Goal: Information Seeking & Learning: Learn about a topic

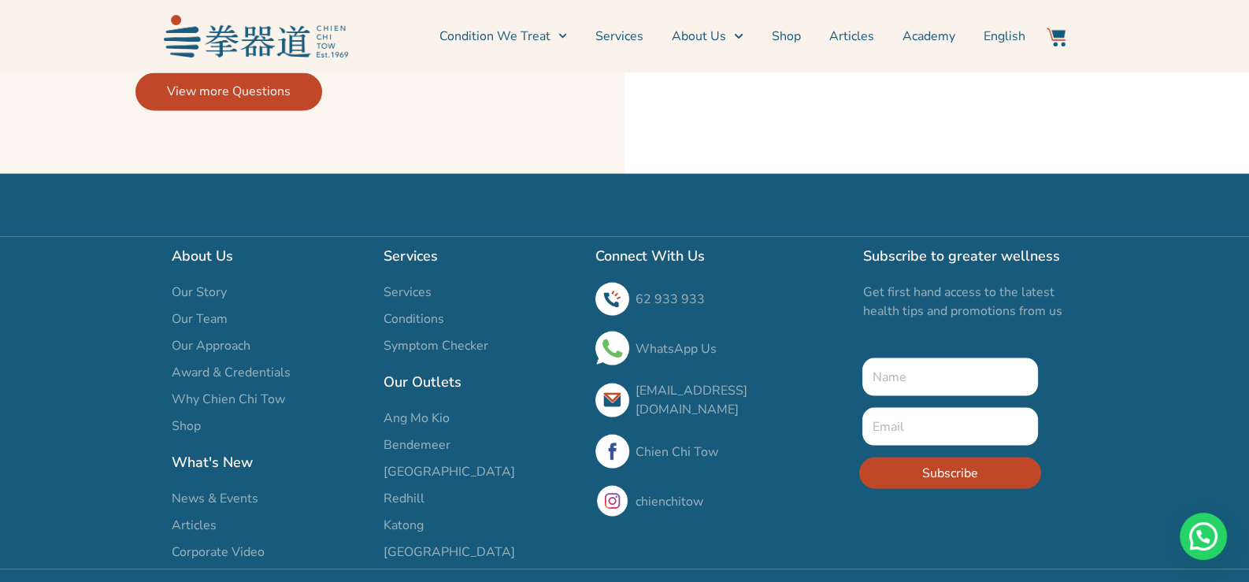
scroll to position [3595, 0]
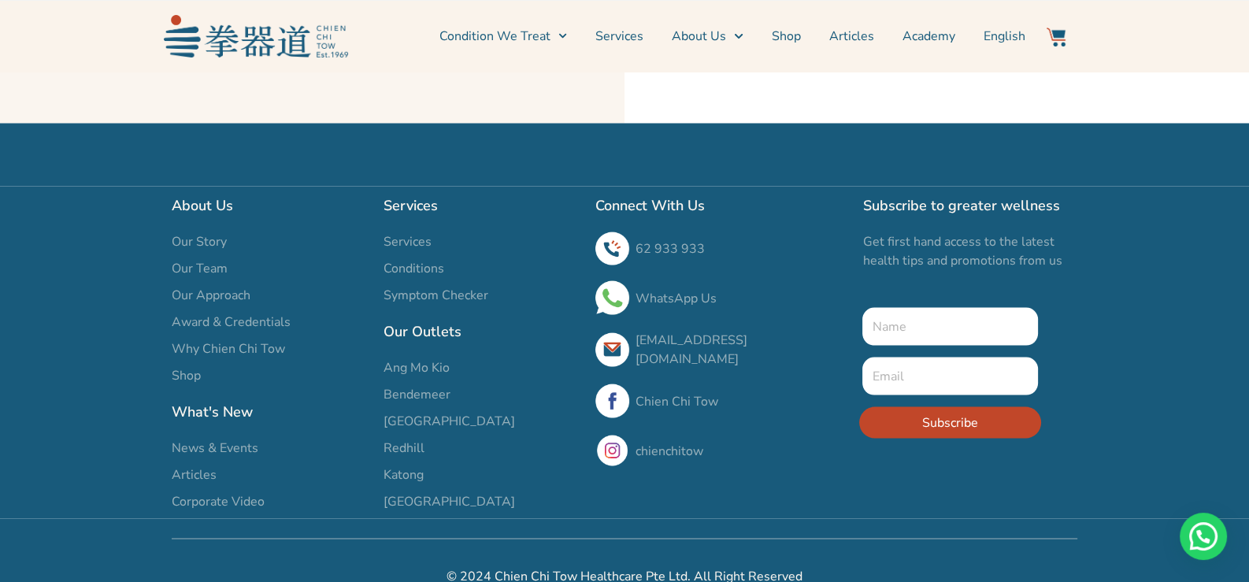
click at [399, 384] on span "Bendemeer" at bounding box center [417, 393] width 67 height 19
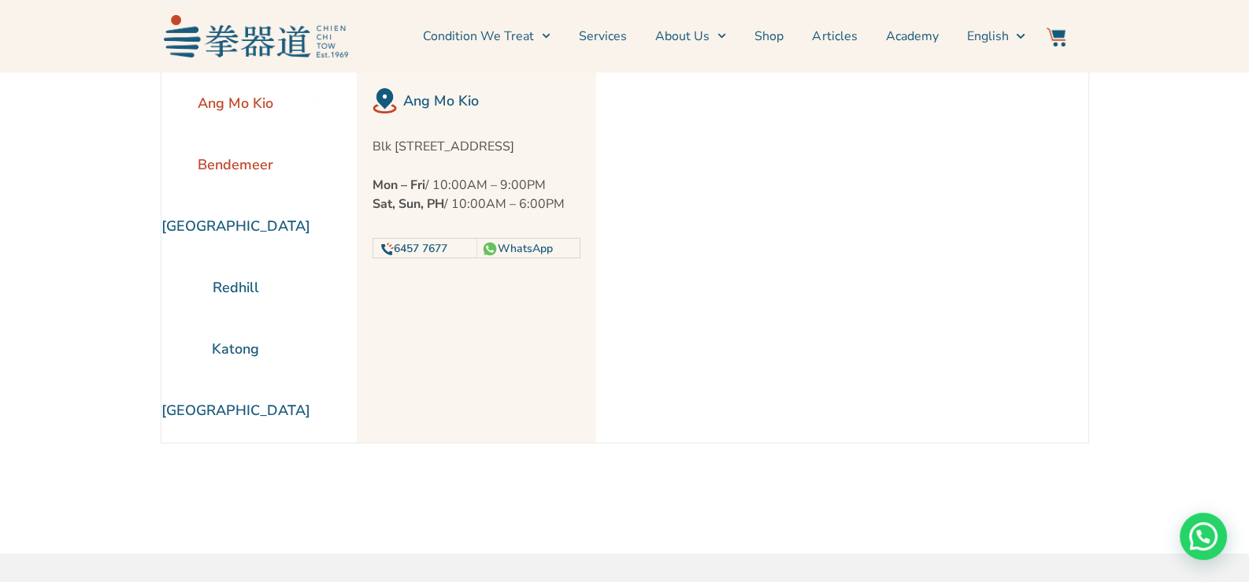
click at [224, 163] on li "Bendemeer" at bounding box center [235, 164] width 149 height 61
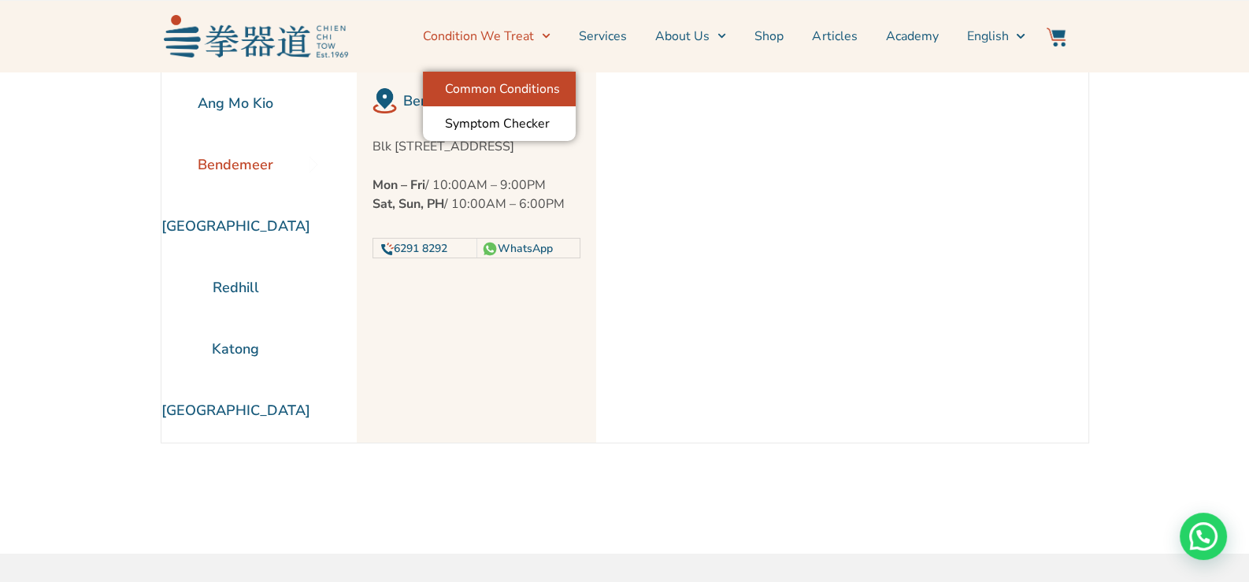
click at [502, 86] on link "Common Conditions" at bounding box center [499, 89] width 153 height 35
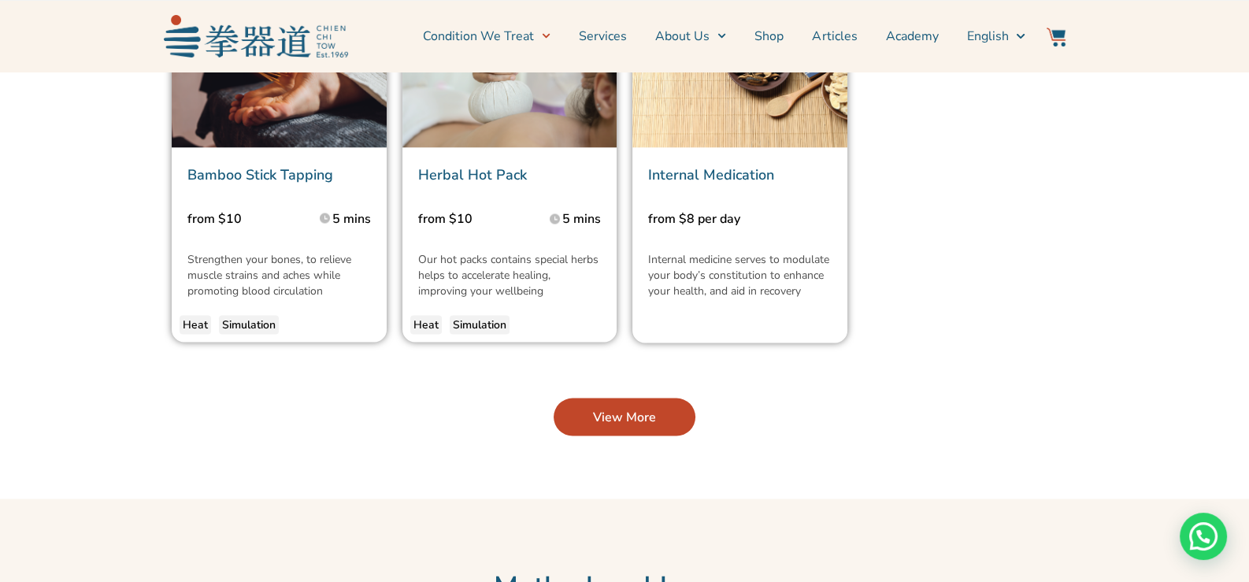
scroll to position [3938, 0]
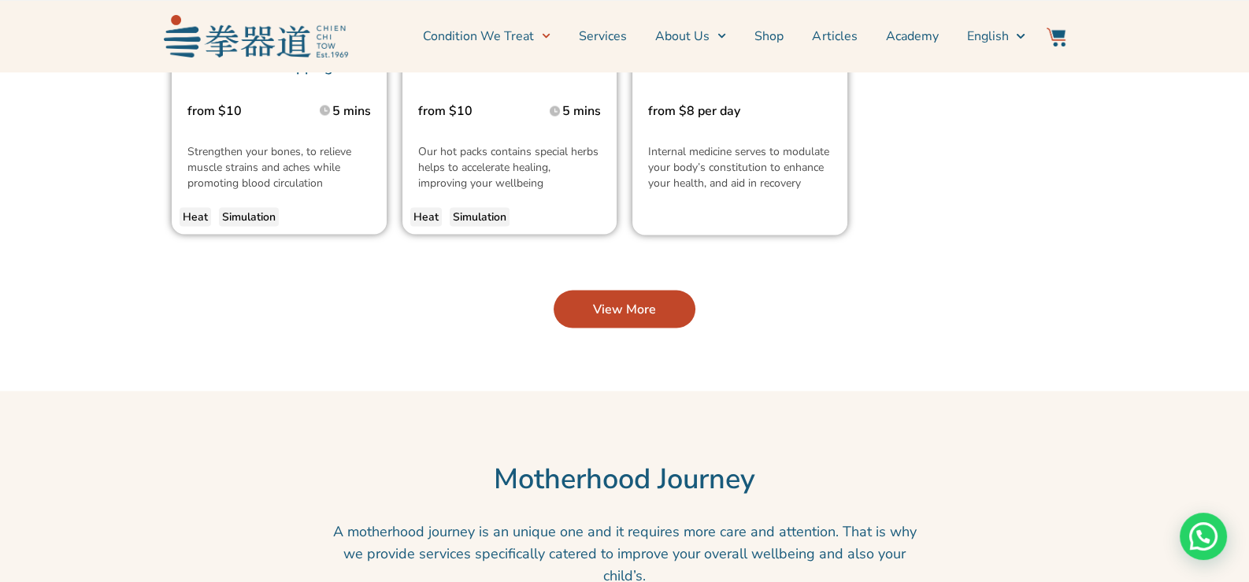
click at [655, 291] on link "View More" at bounding box center [625, 310] width 142 height 38
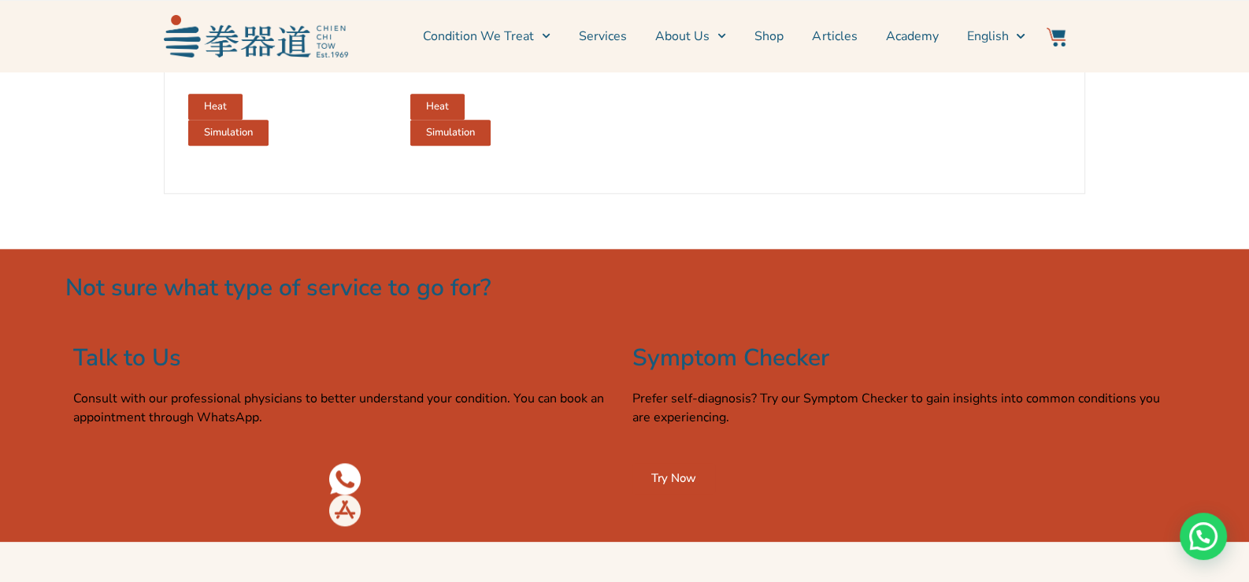
scroll to position [2598, 0]
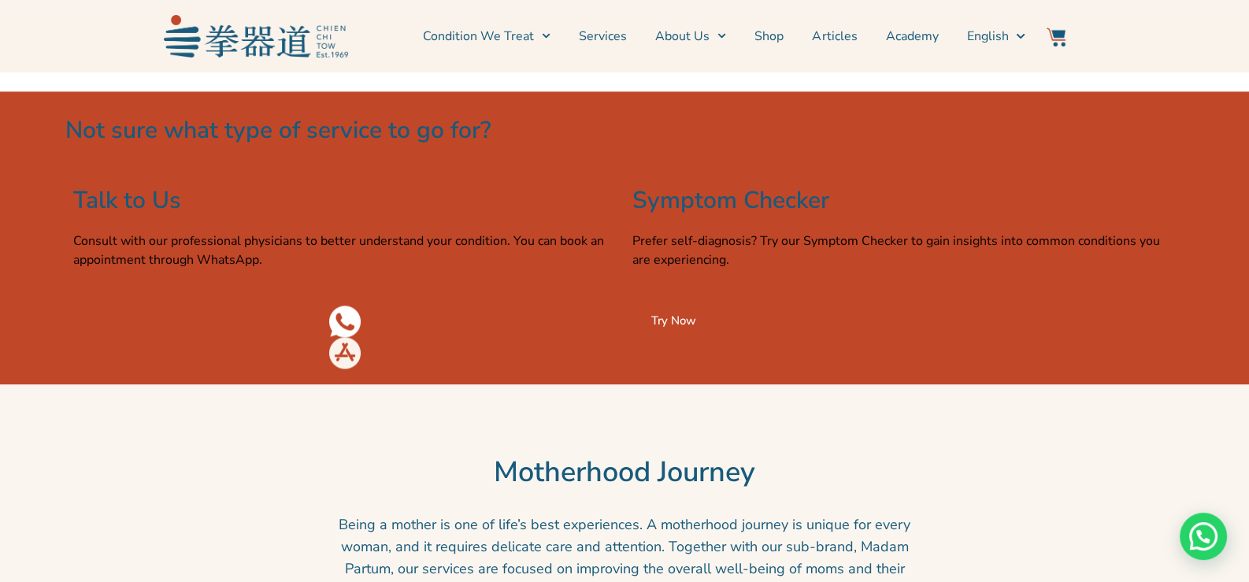
click at [685, 327] on span "Try Now" at bounding box center [673, 321] width 45 height 12
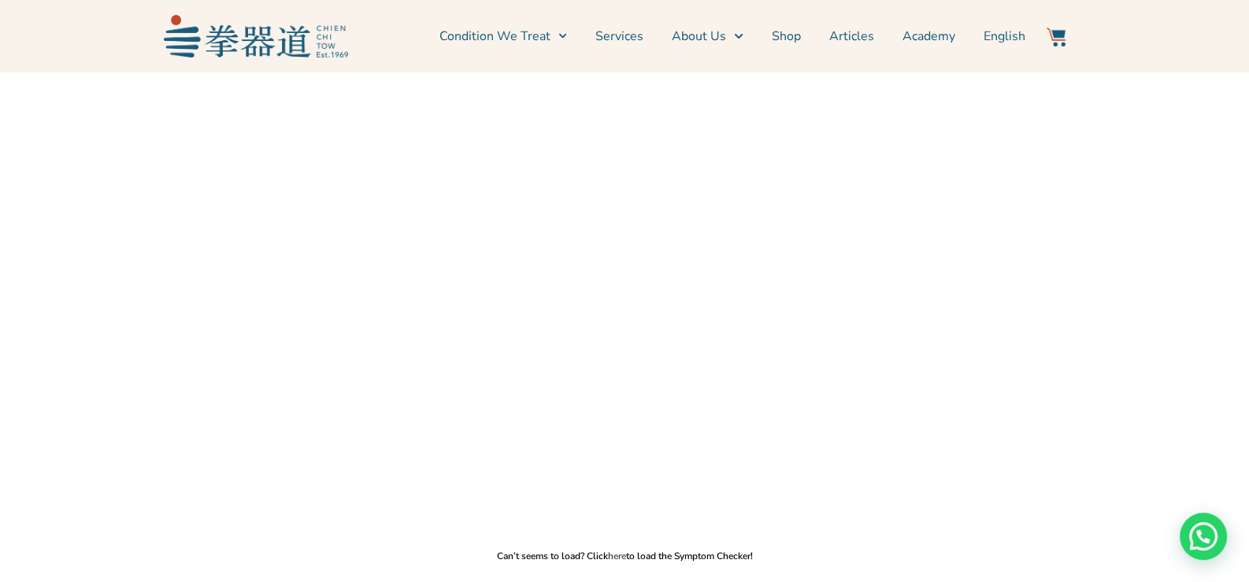
click at [621, 556] on link "here" at bounding box center [617, 556] width 18 height 13
click at [706, 35] on link "About Us" at bounding box center [707, 36] width 71 height 39
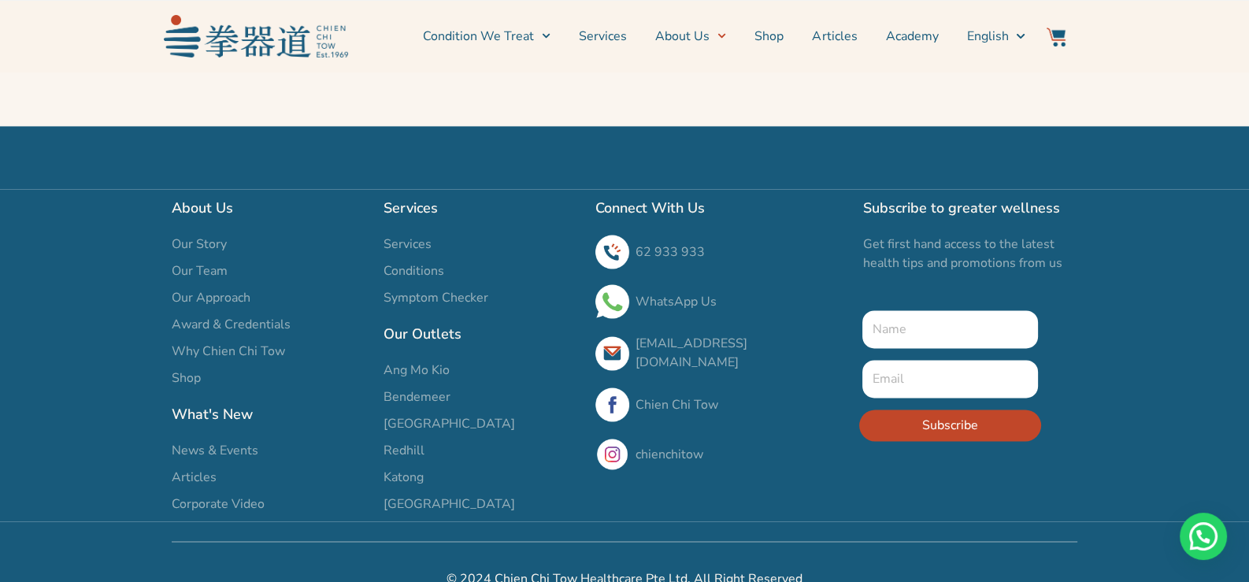
scroll to position [3031, 0]
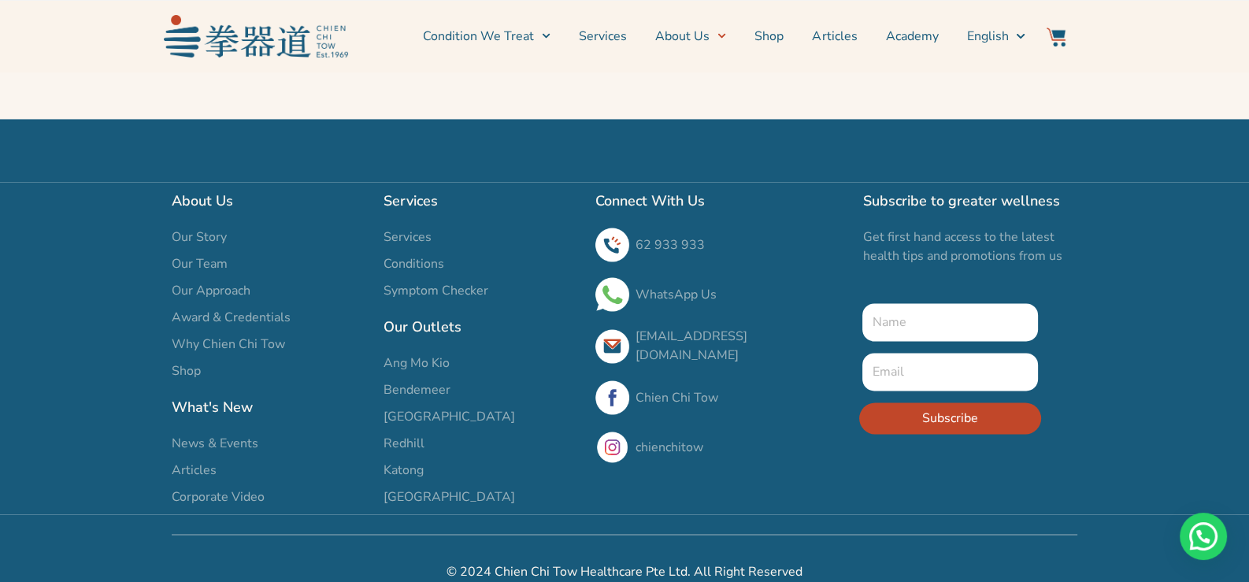
click at [199, 254] on span "Our Team" at bounding box center [200, 263] width 56 height 19
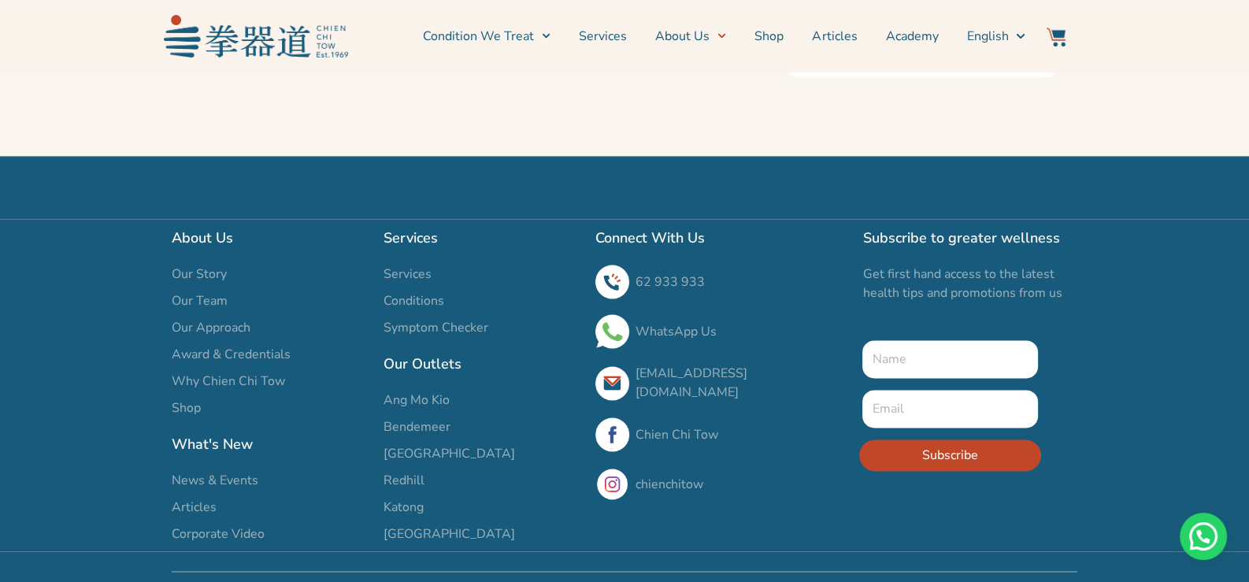
scroll to position [3005, 0]
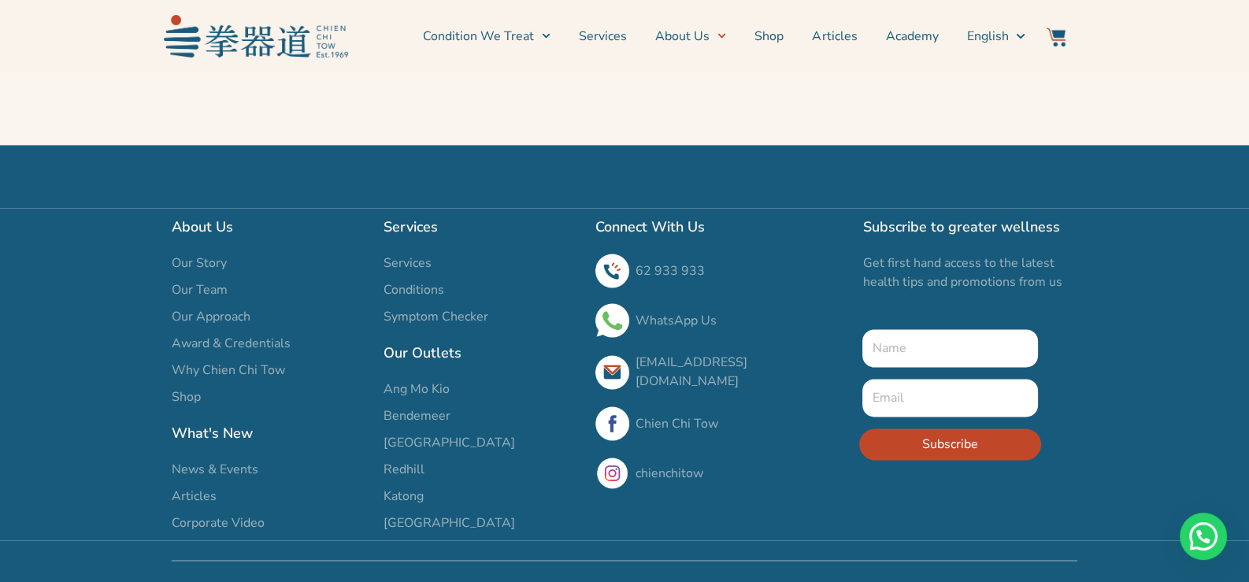
click at [217, 514] on span "Corporate Video" at bounding box center [218, 523] width 93 height 19
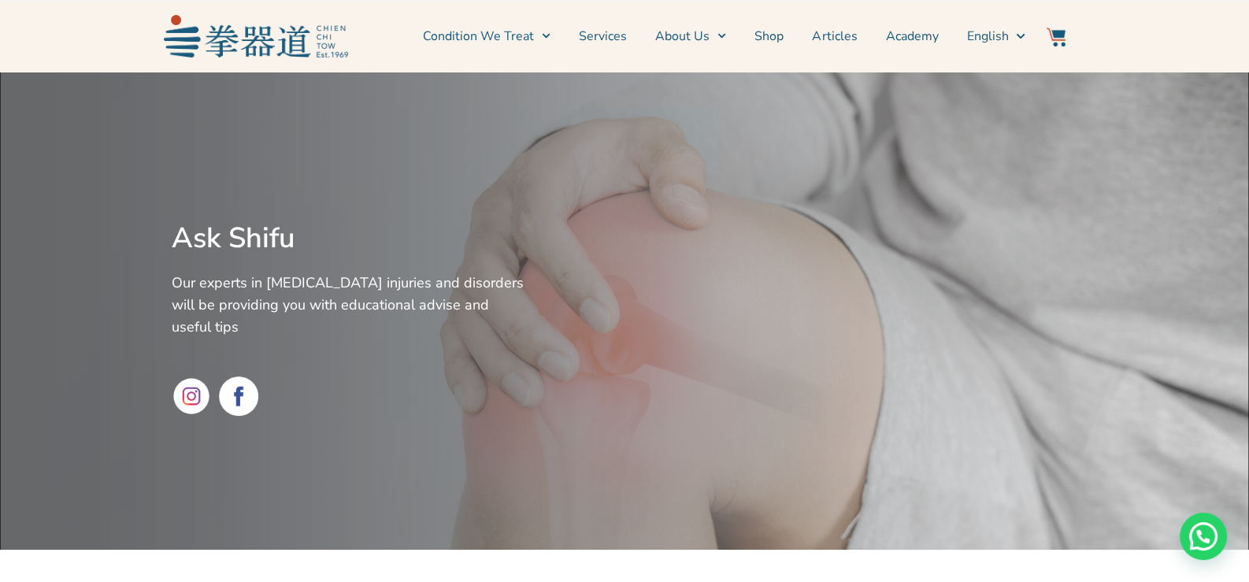
click at [568, 309] on div at bounding box center [808, 311] width 553 height 462
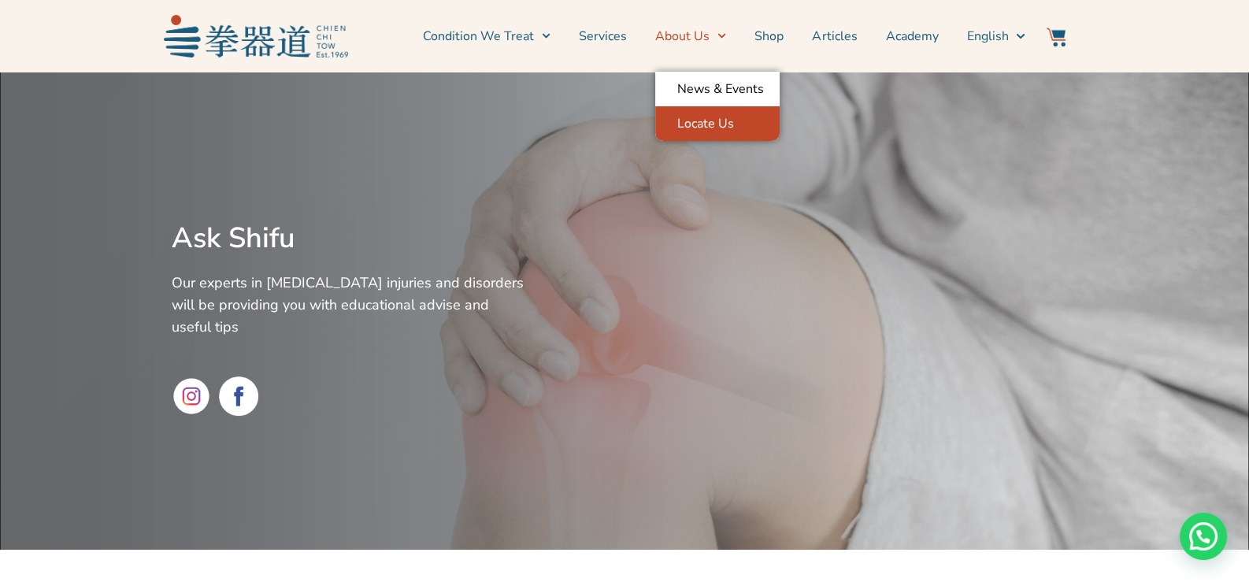
click at [690, 125] on link "Locate Us" at bounding box center [717, 123] width 124 height 35
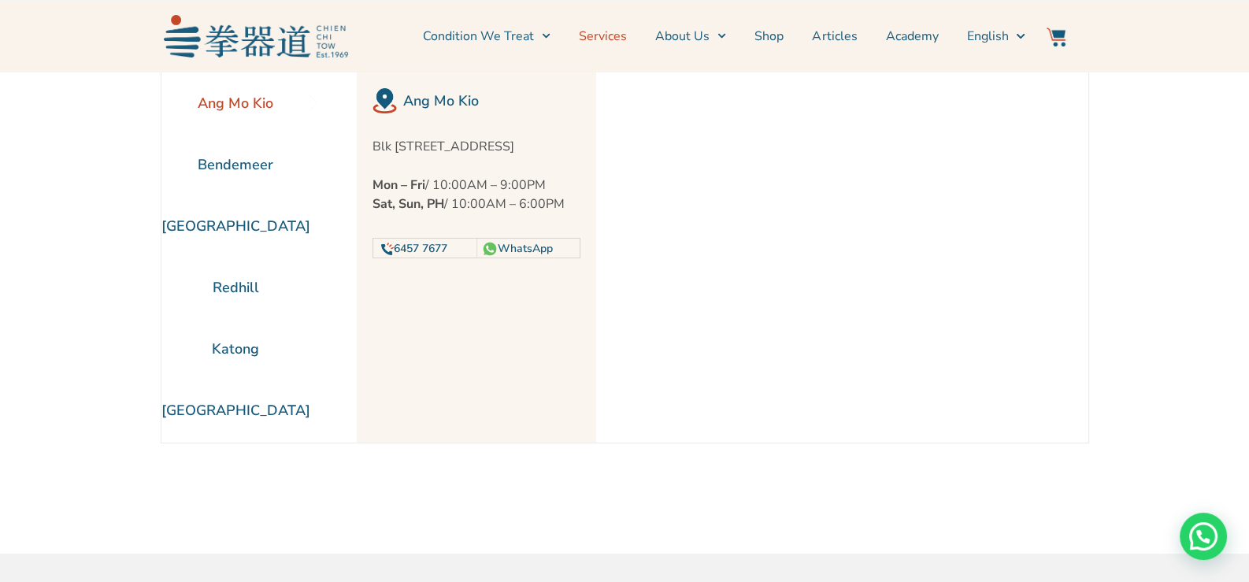
click at [621, 33] on link "Services" at bounding box center [603, 36] width 48 height 39
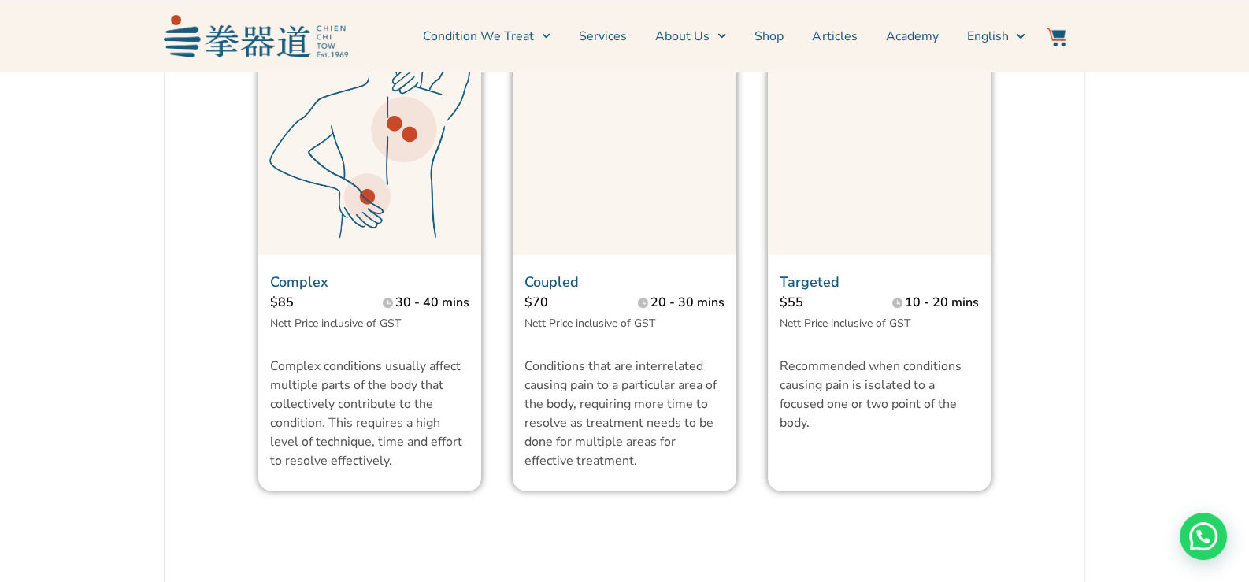
scroll to position [1259, 0]
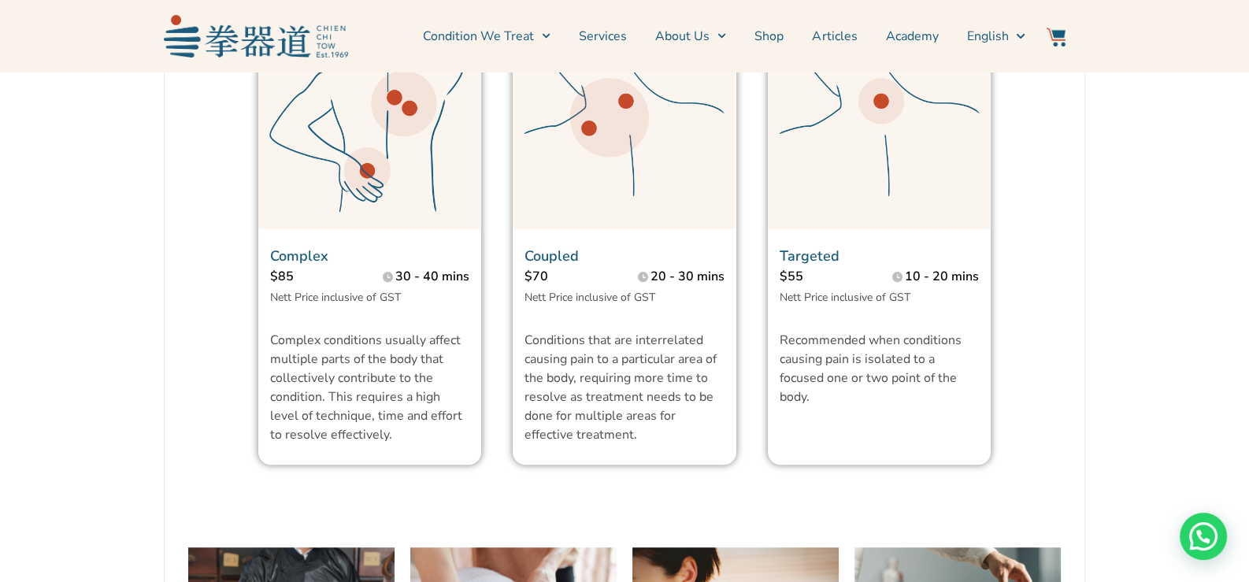
click at [652, 286] on p "20 - 30 mins" at bounding box center [688, 276] width 74 height 19
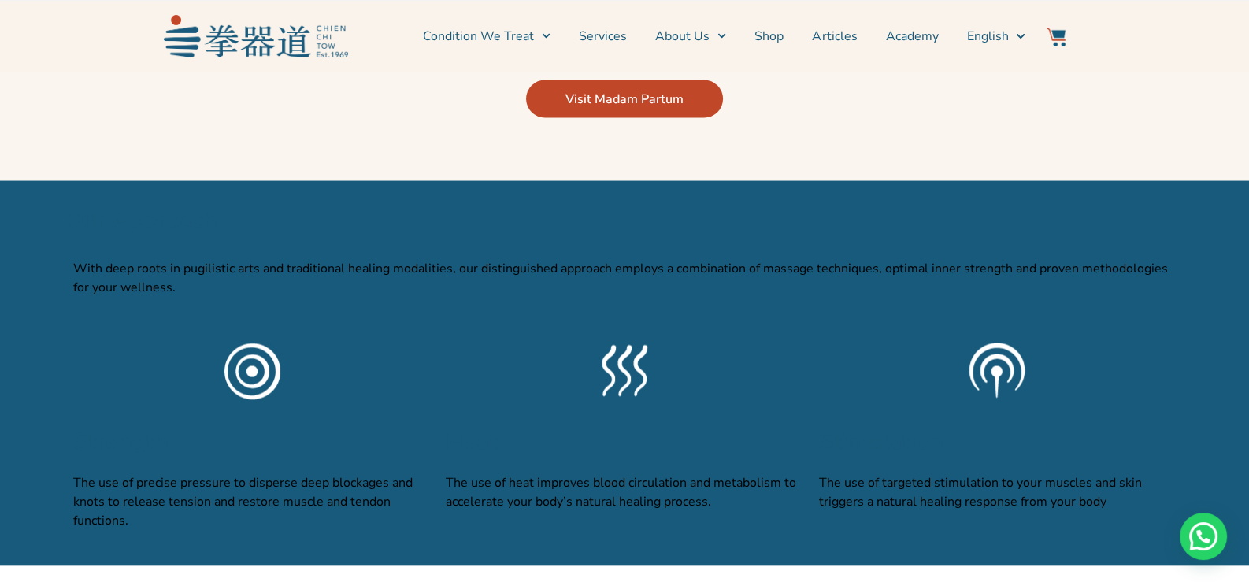
scroll to position [3781, 0]
